Goal: Transaction & Acquisition: Purchase product/service

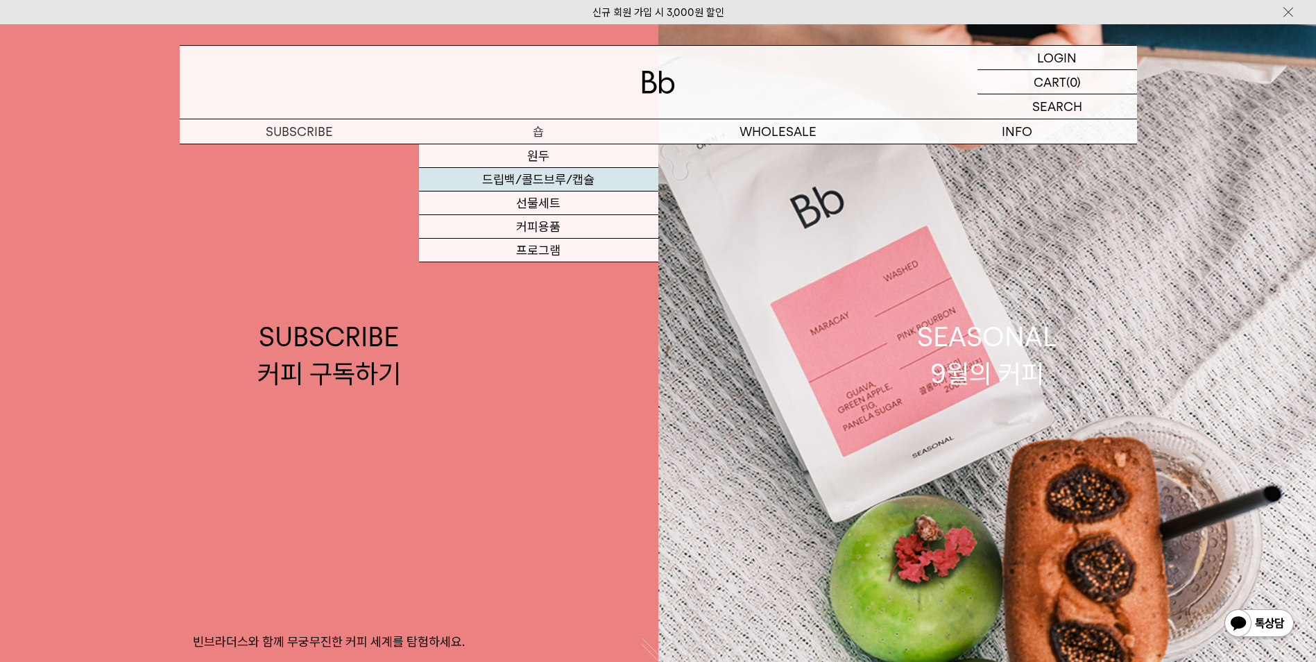
click at [541, 169] on link "드립백/콜드브루/캡슐" at bounding box center [538, 180] width 239 height 24
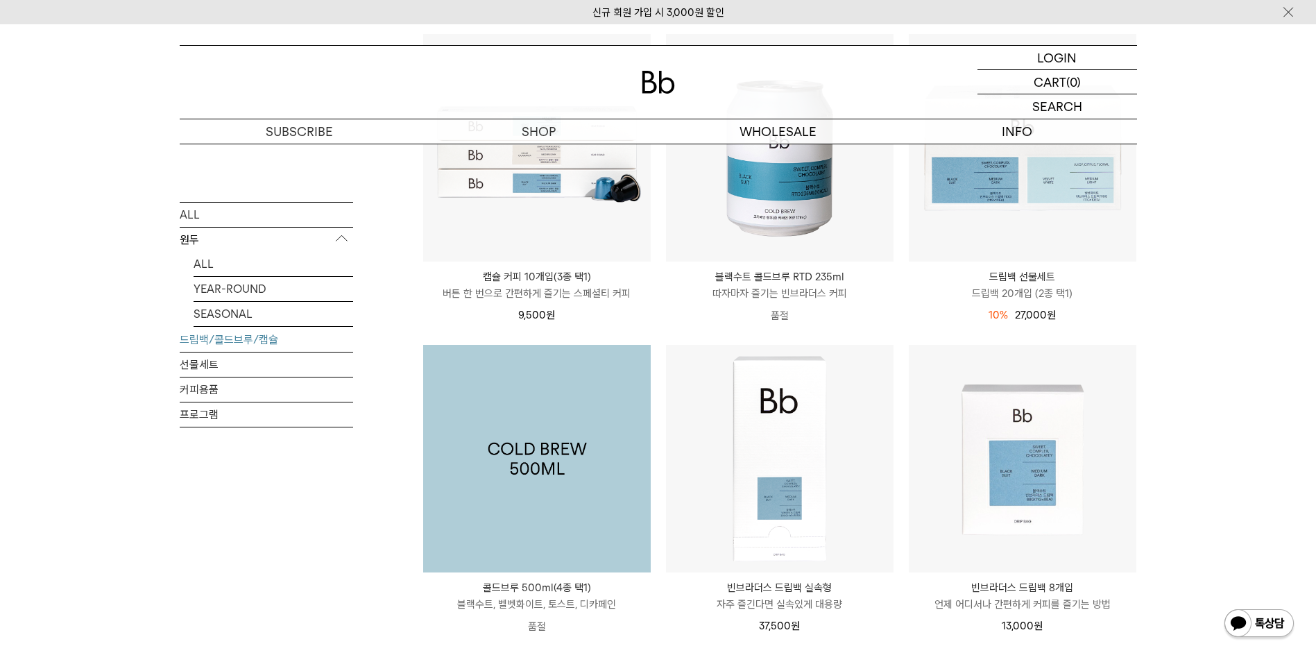
scroll to position [625, 0]
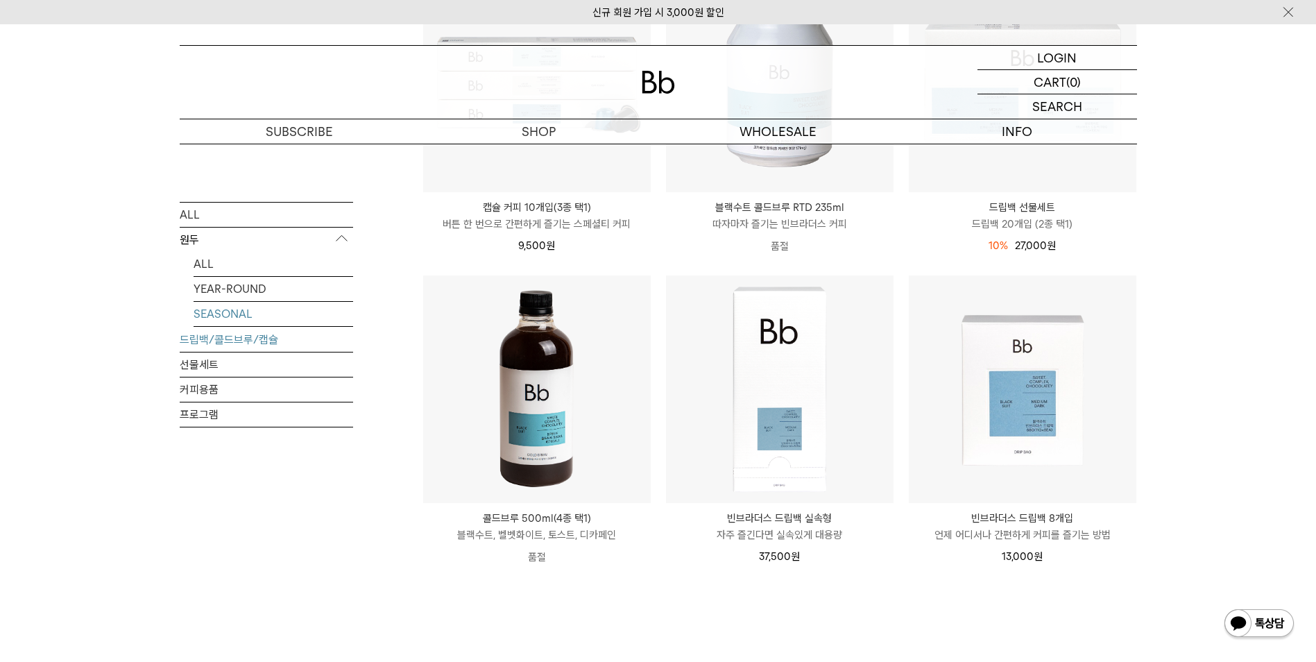
click at [253, 310] on link "SEASONAL" at bounding box center [274, 313] width 160 height 24
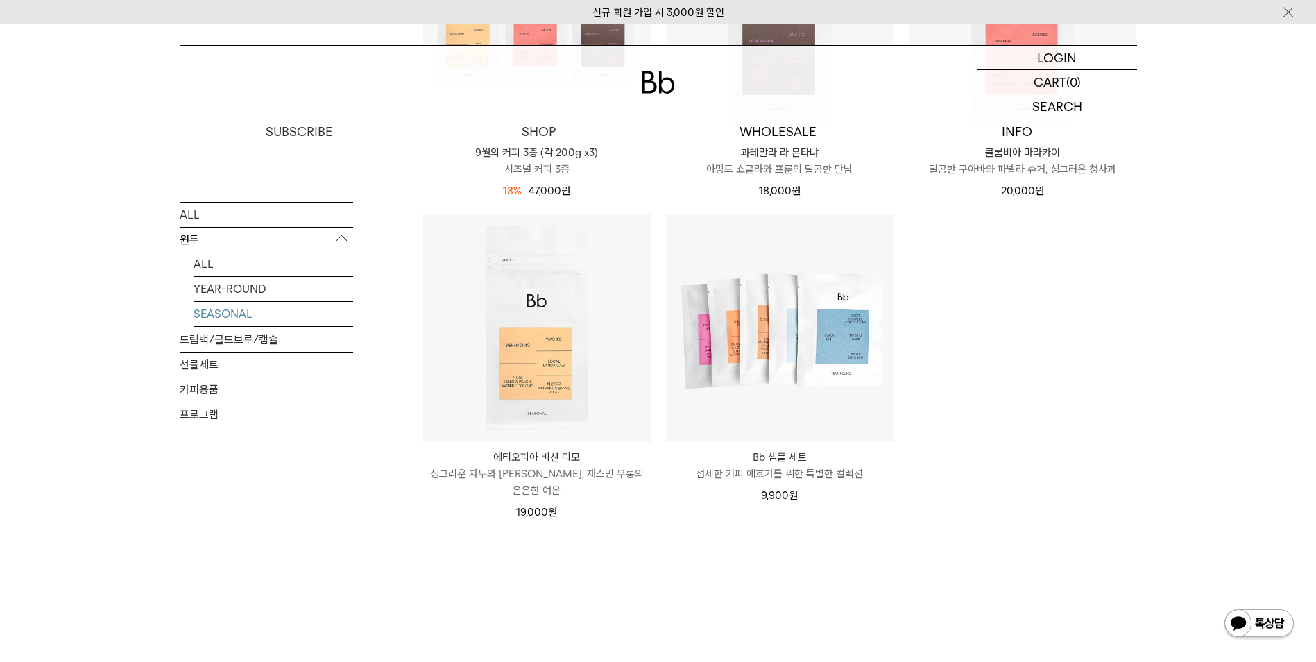
scroll to position [694, 0]
